Goal: Task Accomplishment & Management: Use online tool/utility

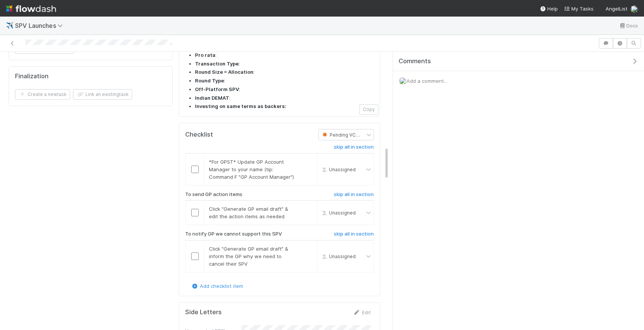
scroll to position [804, 0]
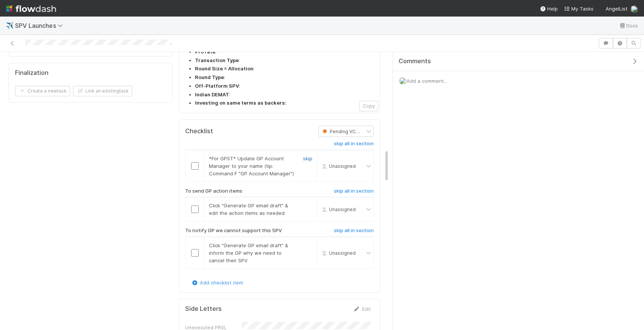
click at [303, 155] on link "skip" at bounding box center [307, 158] width 9 height 6
click at [193, 206] on input "checkbox" at bounding box center [195, 210] width 8 height 8
click at [302, 242] on div "skip" at bounding box center [307, 253] width 23 height 23
click at [306, 242] on link "skip" at bounding box center [307, 245] width 9 height 6
click at [193, 249] on input "checkbox" at bounding box center [195, 253] width 8 height 8
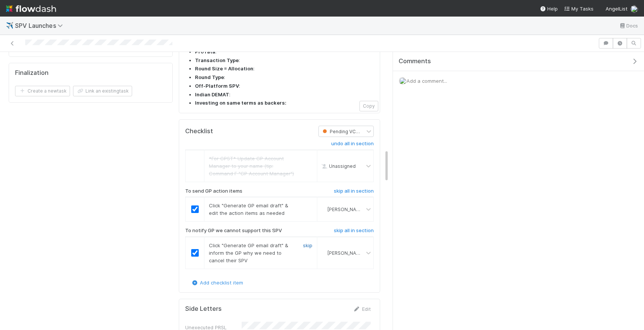
click at [304, 242] on link "skip" at bounding box center [307, 245] width 9 height 6
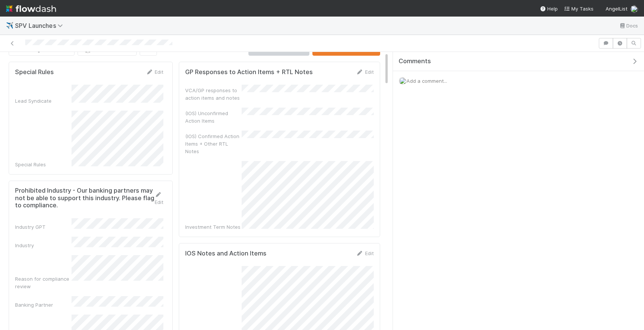
scroll to position [0, 0]
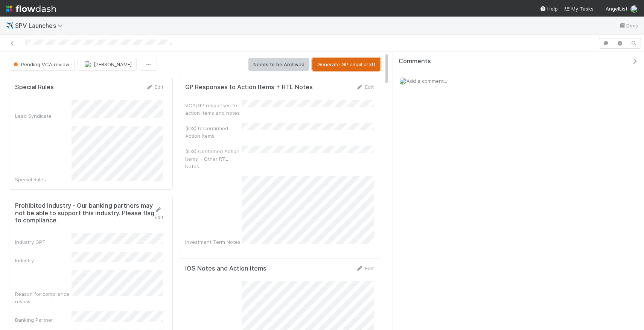
click at [360, 61] on button "Generate GP email draft" at bounding box center [346, 64] width 68 height 13
click at [366, 88] on link "Edit" at bounding box center [365, 87] width 18 height 6
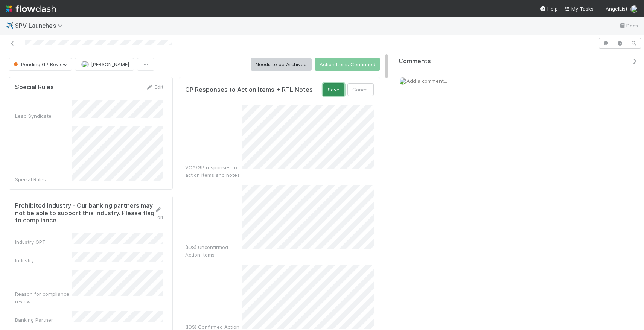
click at [338, 92] on button "Save" at bounding box center [333, 89] width 21 height 13
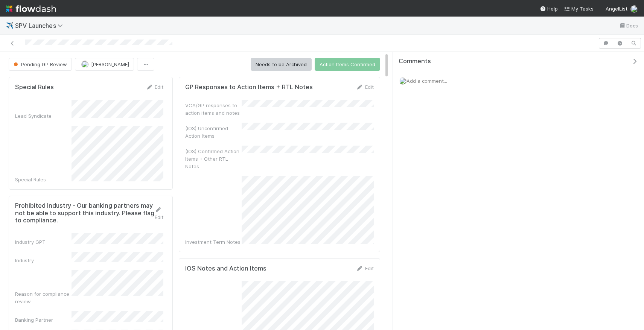
click at [367, 93] on form "GP Responses to Action Items + RTL Notes Edit VCA/GP responses to action items …" at bounding box center [279, 164] width 189 height 163
click at [367, 88] on link "Edit" at bounding box center [365, 87] width 18 height 6
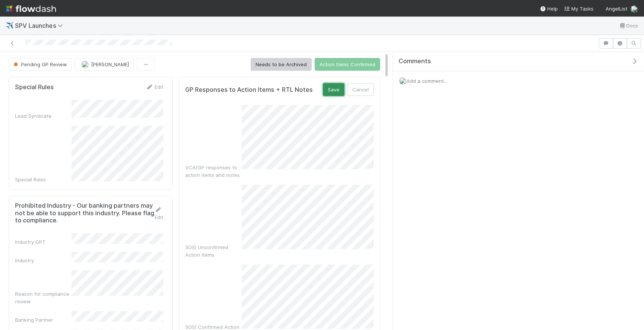
click at [338, 89] on button "Save" at bounding box center [333, 89] width 21 height 13
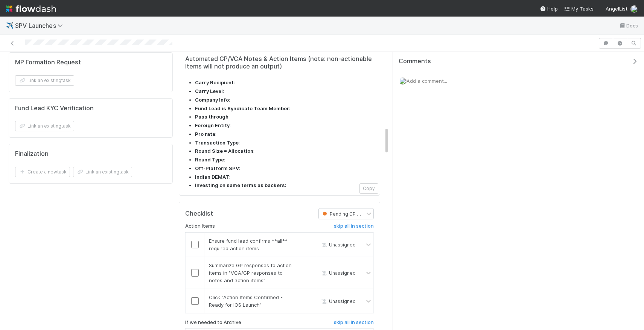
scroll to position [763, 0]
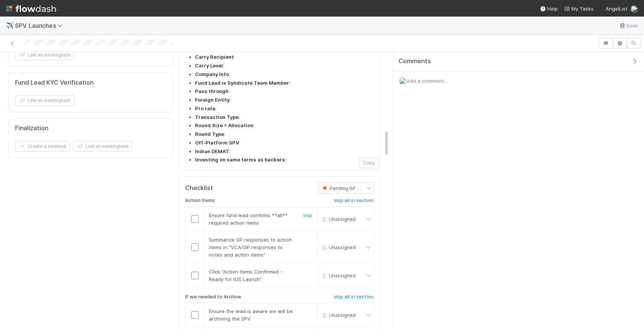
click at [195, 215] on input "checkbox" at bounding box center [195, 219] width 8 height 8
click at [193, 231] on td at bounding box center [195, 247] width 19 height 32
click at [193, 244] on input "checkbox" at bounding box center [195, 248] width 8 height 8
click at [197, 272] on input "checkbox" at bounding box center [195, 276] width 8 height 8
click at [346, 294] on h6 "skip all in section" at bounding box center [354, 297] width 40 height 6
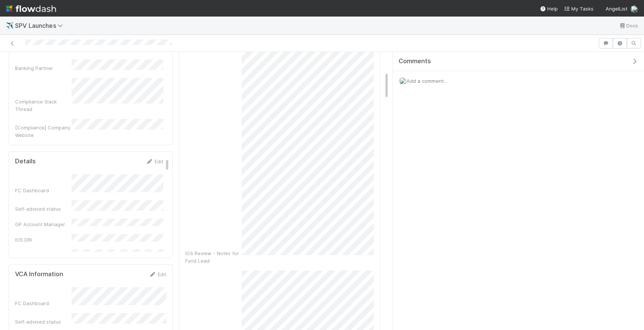
scroll to position [0, 0]
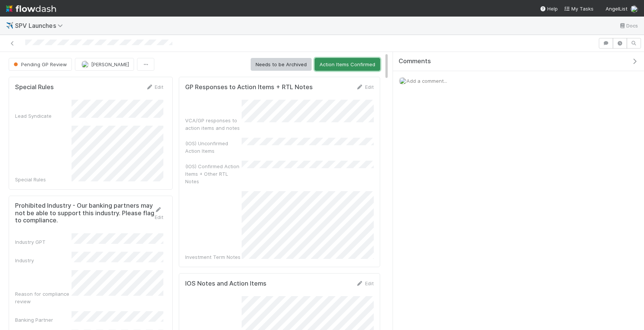
click at [353, 64] on button "Action Items Confirmed" at bounding box center [348, 64] width 66 height 13
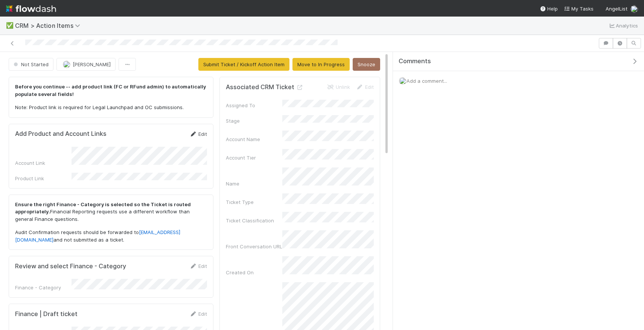
click at [206, 134] on link "Edit" at bounding box center [198, 134] width 18 height 6
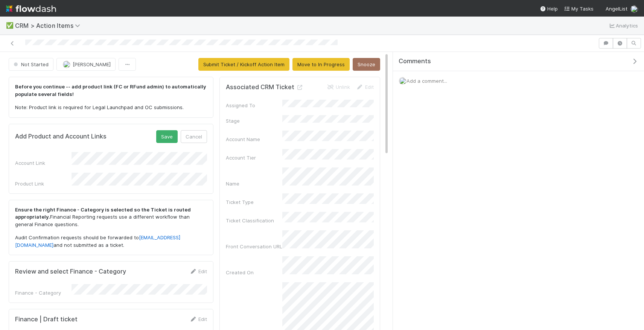
click at [170, 148] on form "Add Product and Account Links Save Cancel Account Link Product Link" at bounding box center [111, 158] width 192 height 57
click at [168, 142] on button "Save" at bounding box center [166, 136] width 21 height 13
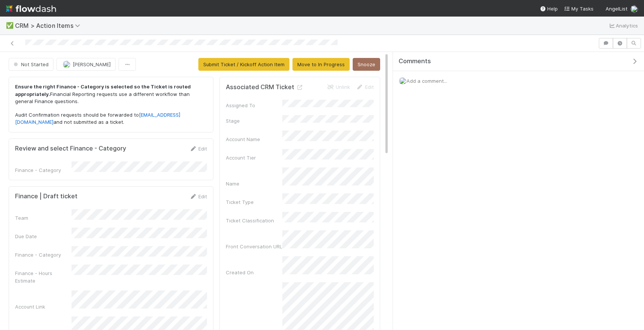
click at [200, 145] on div "Edit" at bounding box center [198, 149] width 18 height 8
click at [198, 195] on link "Edit" at bounding box center [198, 196] width 18 height 6
click at [198, 195] on button "Cancel" at bounding box center [194, 199] width 26 height 13
click at [200, 148] on link "Edit" at bounding box center [198, 149] width 18 height 6
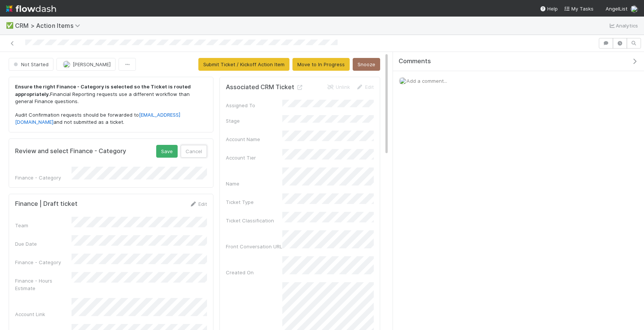
click at [200, 148] on button "Cancel" at bounding box center [194, 151] width 26 height 13
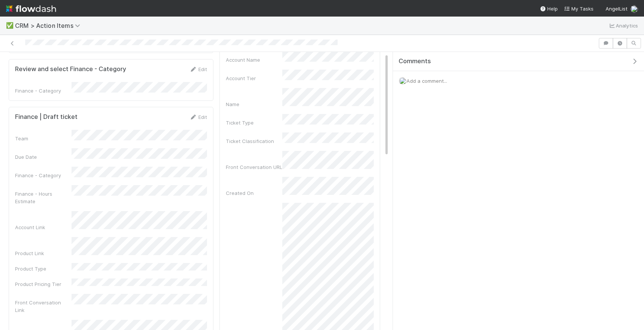
scroll to position [84, 0]
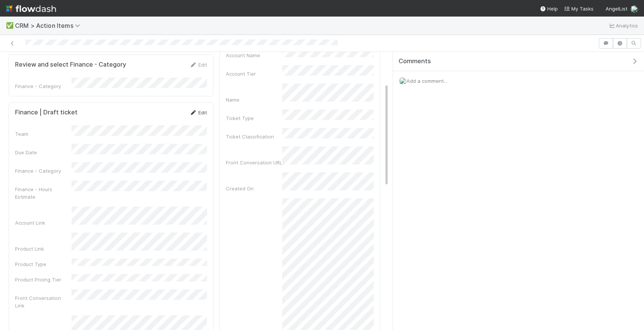
click at [200, 111] on link "Edit" at bounding box center [198, 113] width 18 height 6
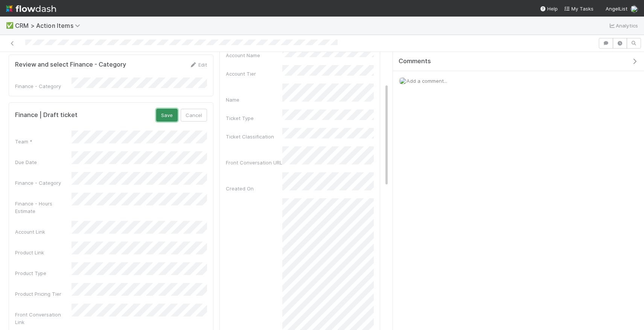
click at [171, 110] on button "Save" at bounding box center [166, 115] width 21 height 13
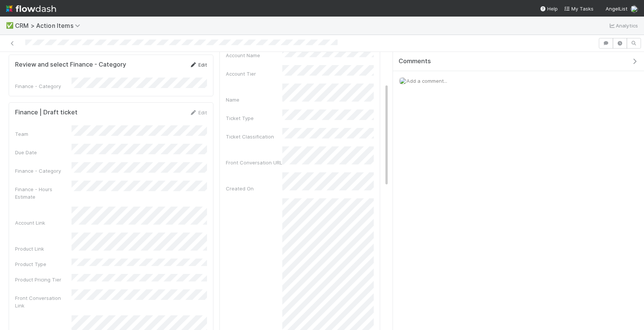
click at [201, 66] on link "Edit" at bounding box center [198, 65] width 18 height 6
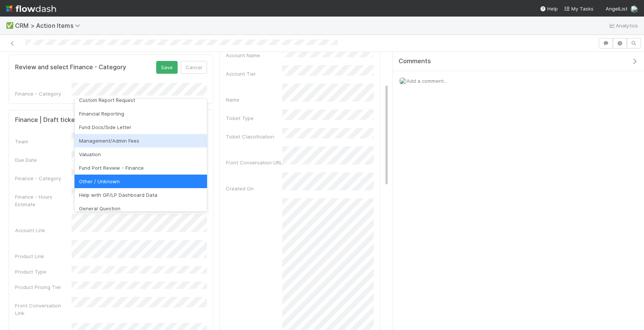
scroll to position [26, 0]
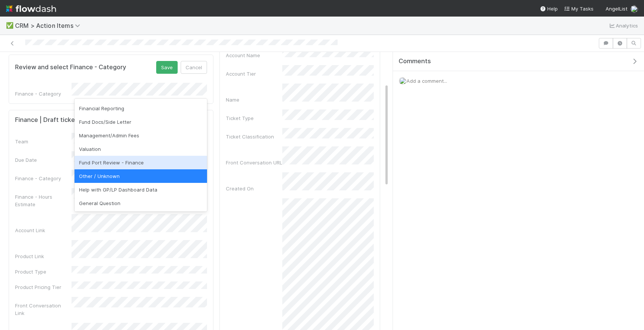
click at [43, 143] on div "Team Due Date Finance - Category Finance - Hours Estimate Account Link Product …" at bounding box center [111, 261] width 192 height 256
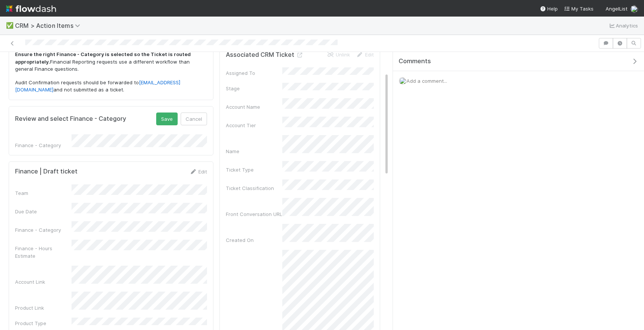
scroll to position [0, 0]
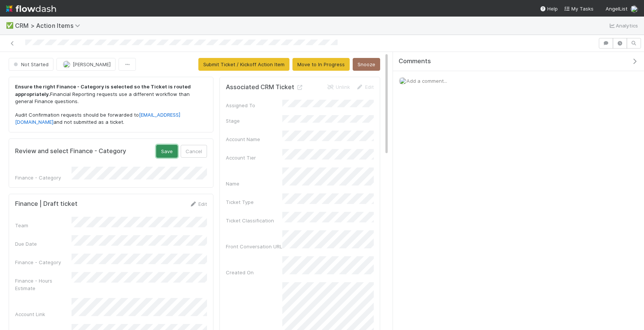
click at [167, 147] on button "Save" at bounding box center [166, 151] width 21 height 13
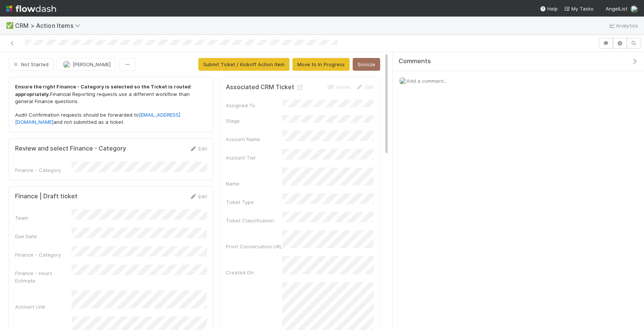
click at [160, 88] on strong "Ensure the right Finance - Category is selected so the Ticket is routed appropr…" at bounding box center [103, 91] width 176 height 14
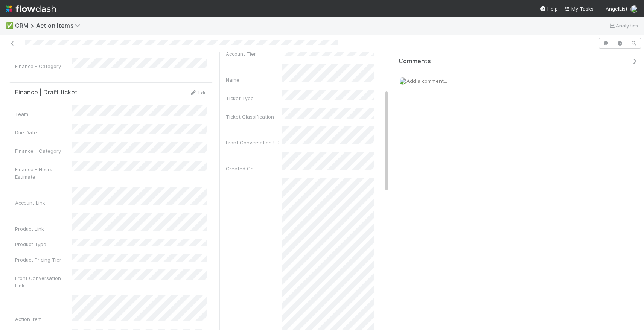
scroll to position [111, 0]
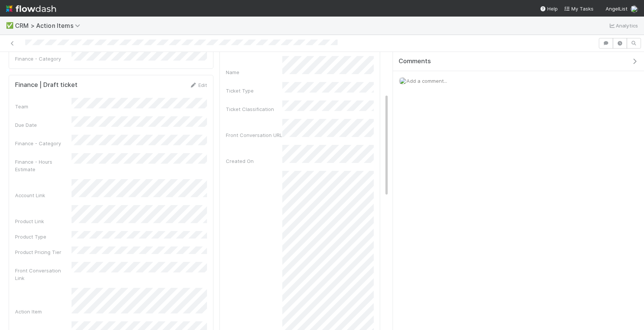
click at [195, 79] on div "Finance | Draft ticket Edit Team Due Date Finance - Category Finance - Hours Es…" at bounding box center [111, 217] width 205 height 285
click at [195, 83] on icon at bounding box center [193, 85] width 8 height 5
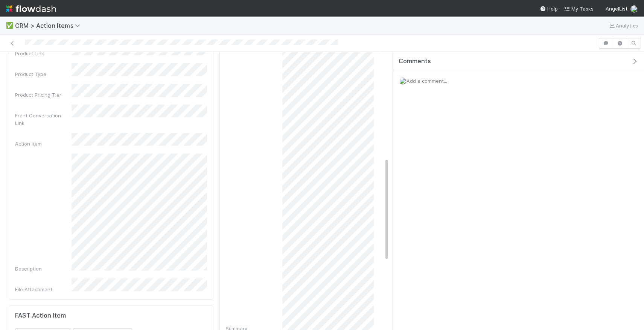
scroll to position [291, 0]
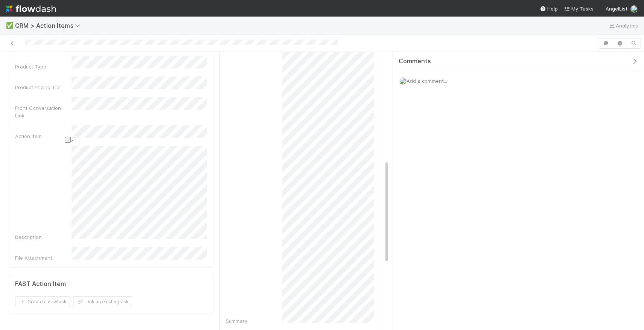
click at [76, 187] on div "Ensure the right Finance - Category is selected so the Ticket is routed appropr…" at bounding box center [194, 160] width 389 height 755
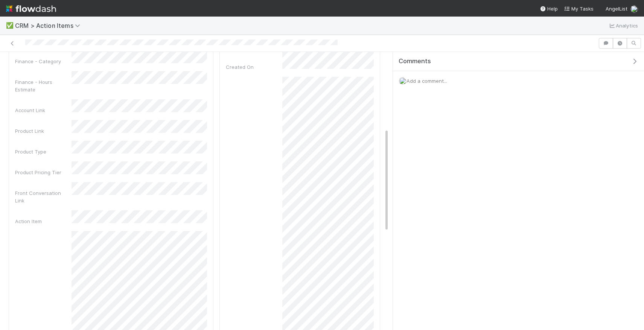
scroll to position [205, 0]
click at [98, 166] on body "✅ CRM > Action Items Analytics Not Started Leia Slosberg Submit Ticket / Kickof…" at bounding box center [322, 165] width 644 height 330
click at [98, 166] on div "VentureFund" at bounding box center [141, 163] width 133 height 14
click at [60, 141] on div "Product Type" at bounding box center [111, 148] width 192 height 15
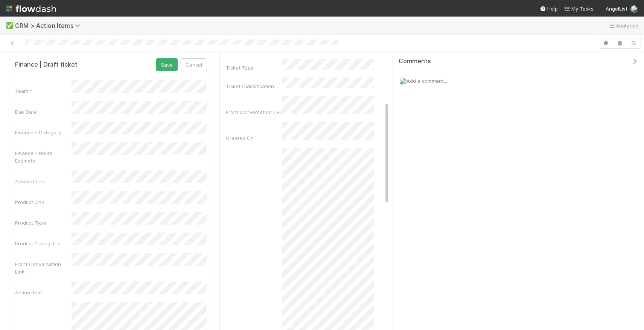
scroll to position [133, 0]
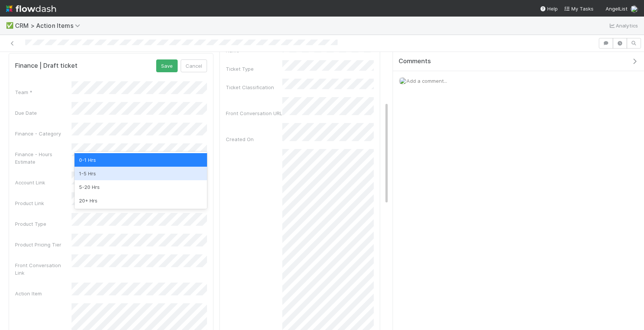
click at [119, 171] on div "1-5 Hrs" at bounding box center [141, 174] width 133 height 14
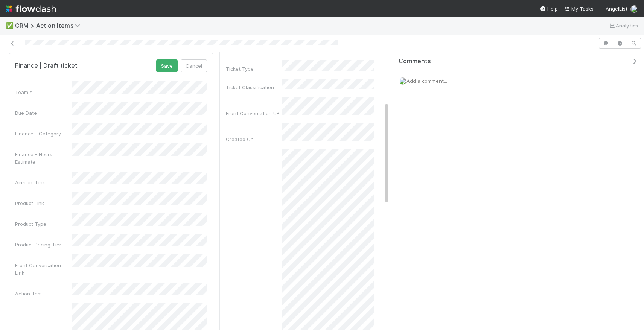
click at [75, 151] on div "Finance - Hours Estimate" at bounding box center [111, 154] width 192 height 22
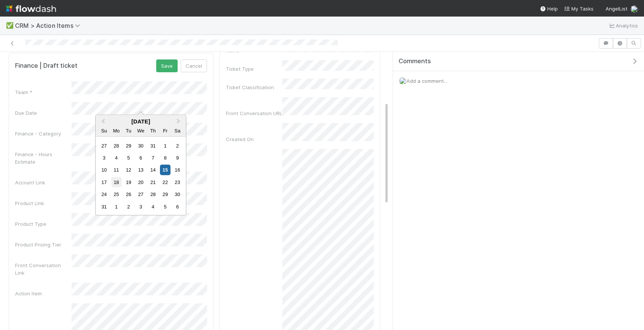
click at [118, 185] on div "18" at bounding box center [116, 182] width 10 height 10
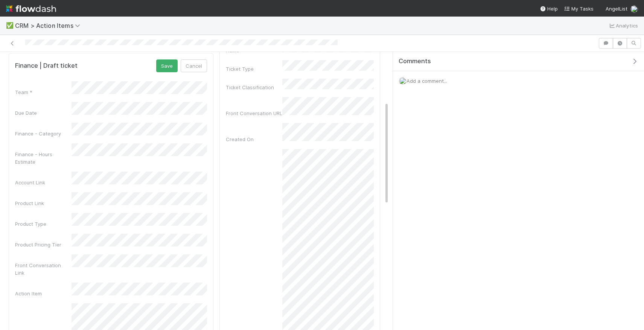
click at [53, 151] on div "Finance - Hours Estimate" at bounding box center [43, 158] width 56 height 15
click at [171, 62] on button "Save" at bounding box center [166, 65] width 21 height 13
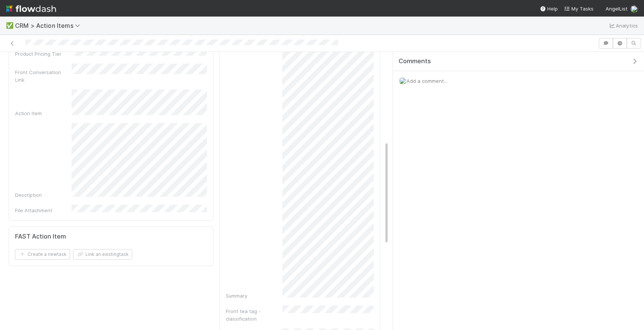
scroll to position [0, 0]
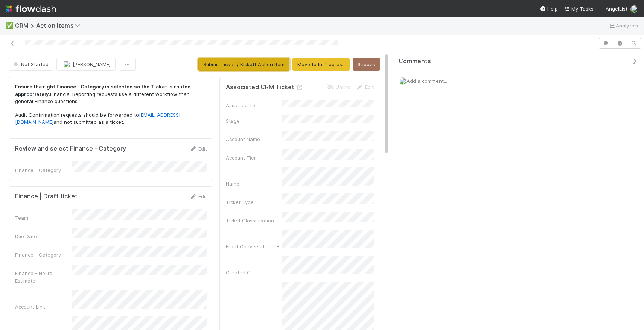
click at [259, 62] on button "Submit Ticket / Kickoff Action Item" at bounding box center [243, 64] width 91 height 13
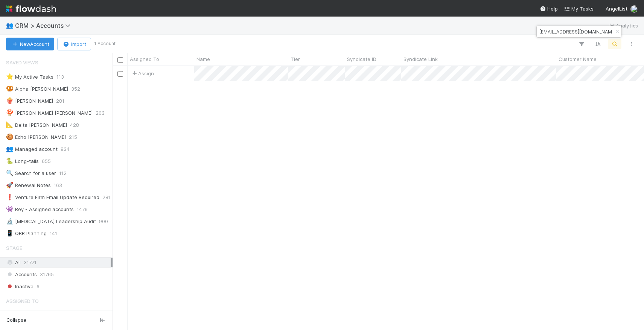
scroll to position [264, 532]
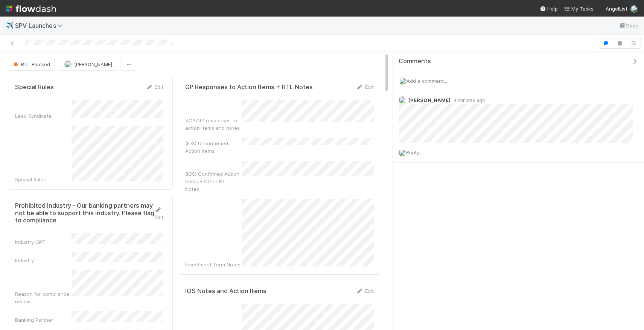
click at [420, 79] on span "Add a comment..." at bounding box center [427, 81] width 41 height 6
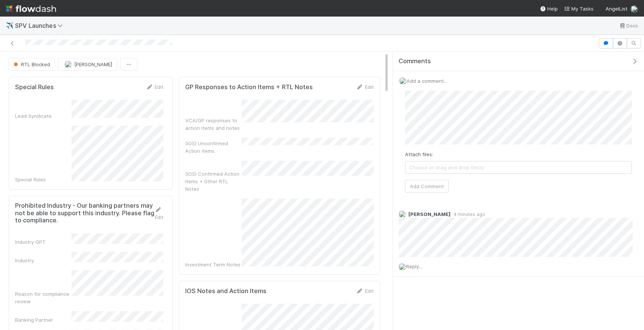
click at [414, 178] on div "Attach files: Choose or drag and drop file(s) Add Comment" at bounding box center [518, 142] width 227 height 102
click at [415, 182] on button "Add Comment" at bounding box center [427, 186] width 44 height 13
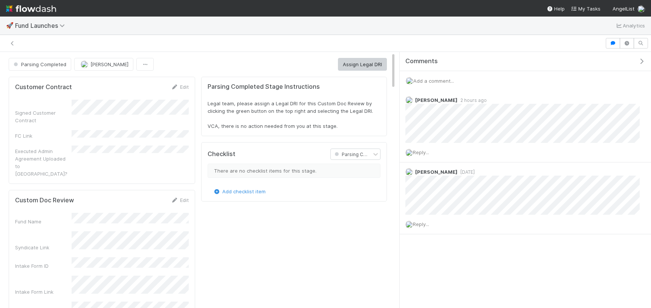
scroll to position [153, 365]
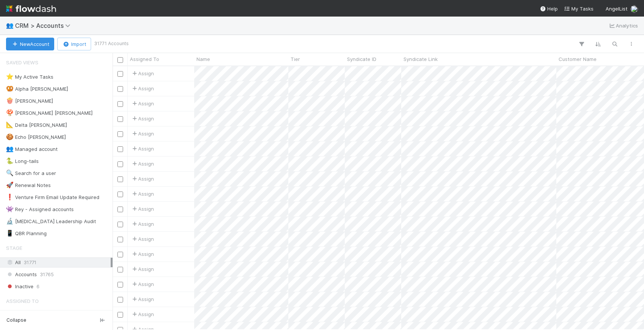
scroll to position [264, 532]
click at [614, 46] on icon "button" at bounding box center [615, 44] width 8 height 7
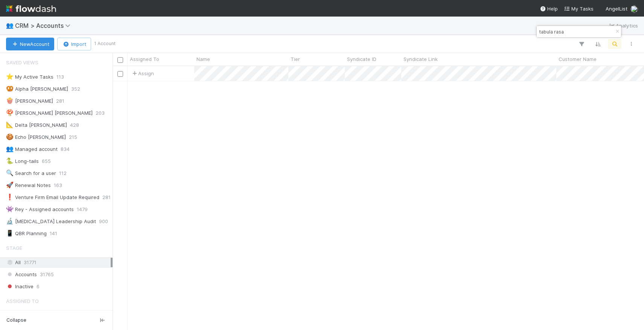
type input "tabula rasa"
click at [416, 96] on div "Assign 0 0 2 0 0 0 0 0 0 0 0 0 0 0 0 0 2 0 0 0" at bounding box center [379, 197] width 532 height 263
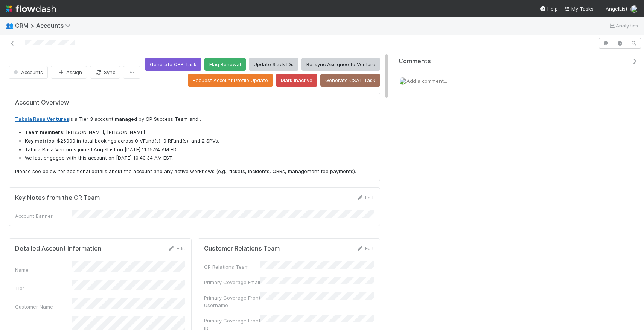
click at [48, 120] on link "Tabula Rasa Ventures" at bounding box center [42, 119] width 54 height 6
